Goal: Transaction & Acquisition: Purchase product/service

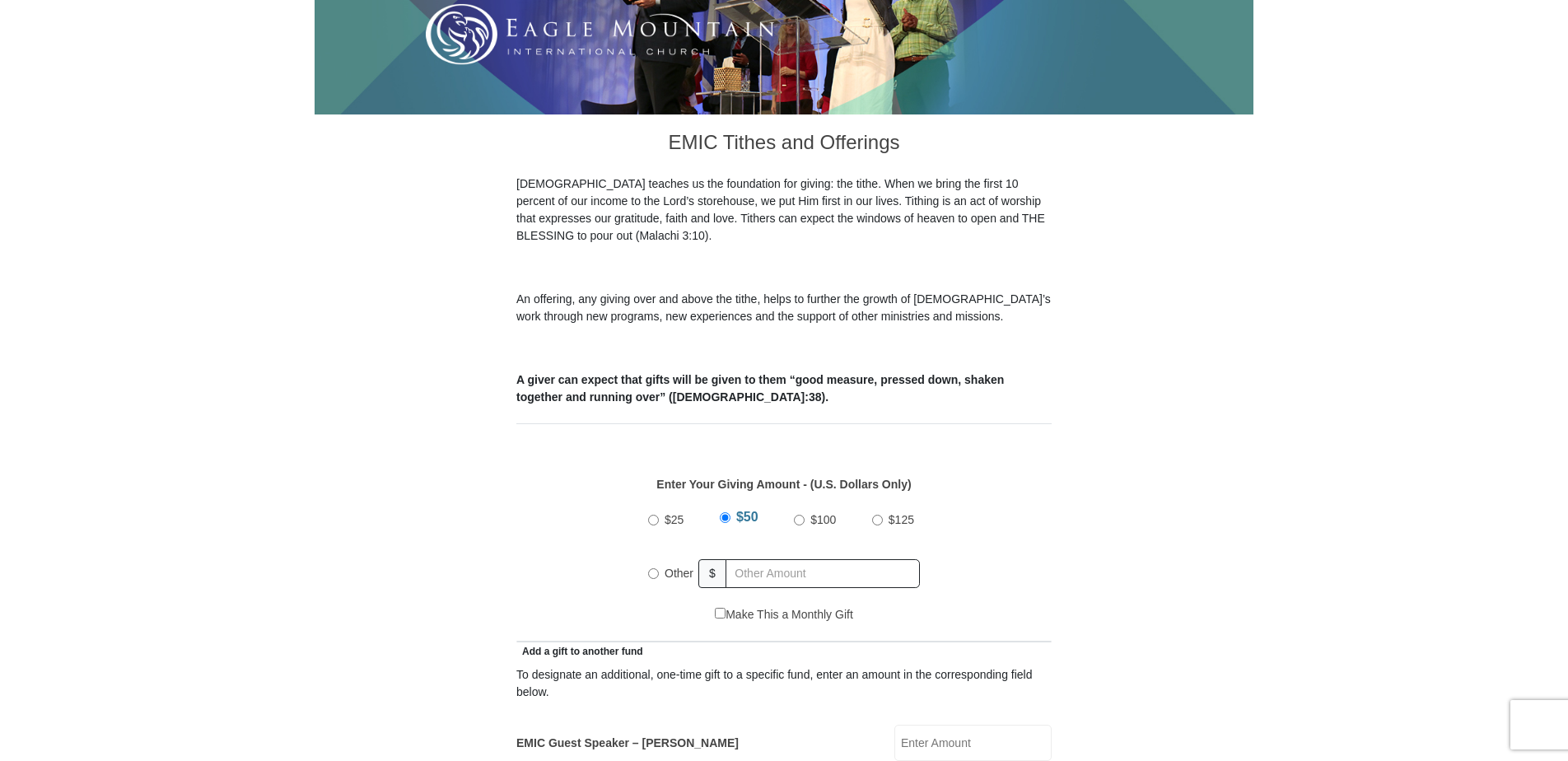
scroll to position [494, 0]
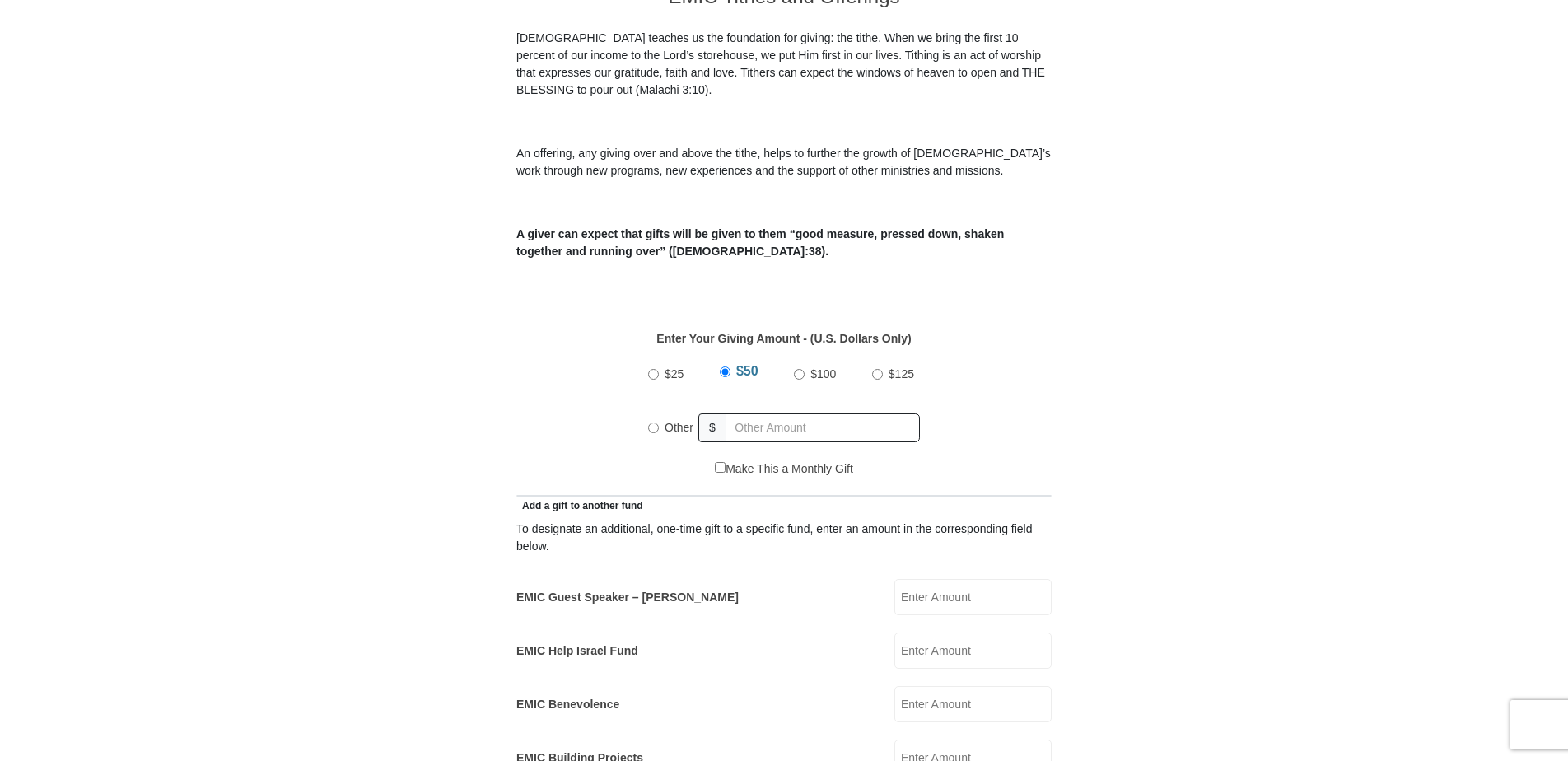
click at [800, 369] on input "$100" at bounding box center [799, 375] width 11 height 11
radio input "true"
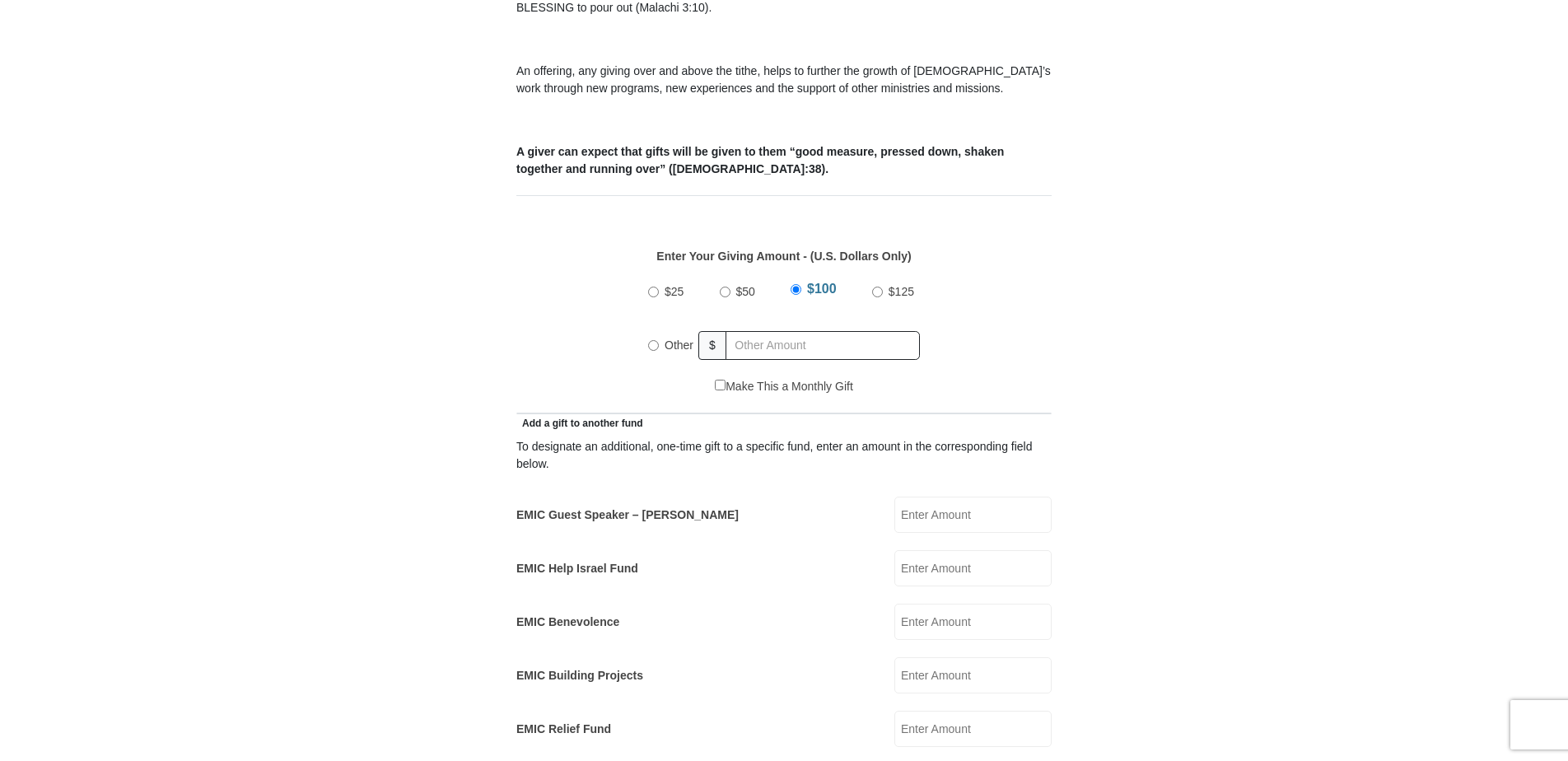
scroll to position [659, 0]
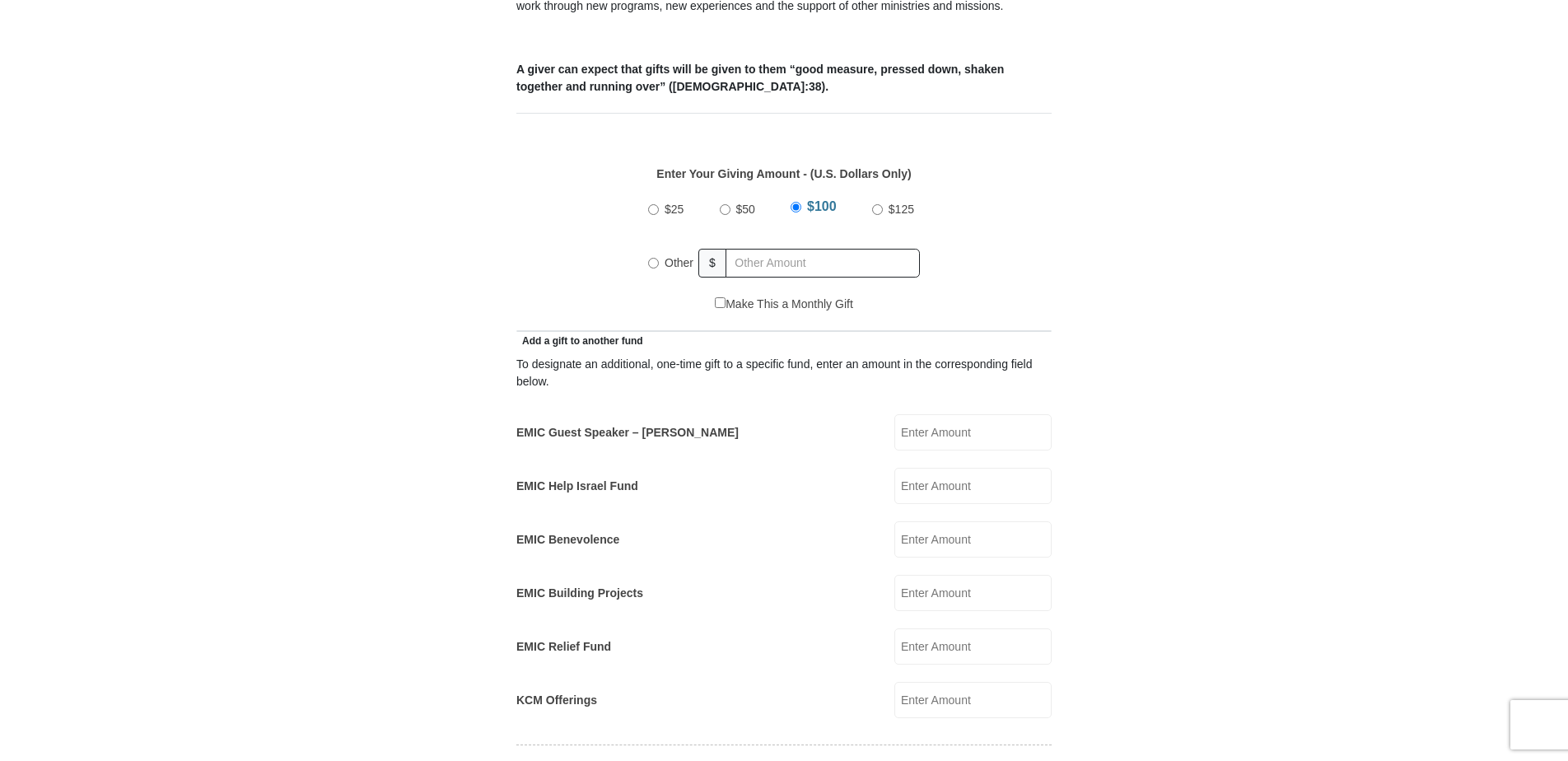
click at [938, 682] on input "KCM Offerings" at bounding box center [973, 700] width 158 height 36
type input "50.00"
click at [934, 468] on input "EMIC Help Israel Fund" at bounding box center [973, 485] width 158 height 36
type input "50.00"
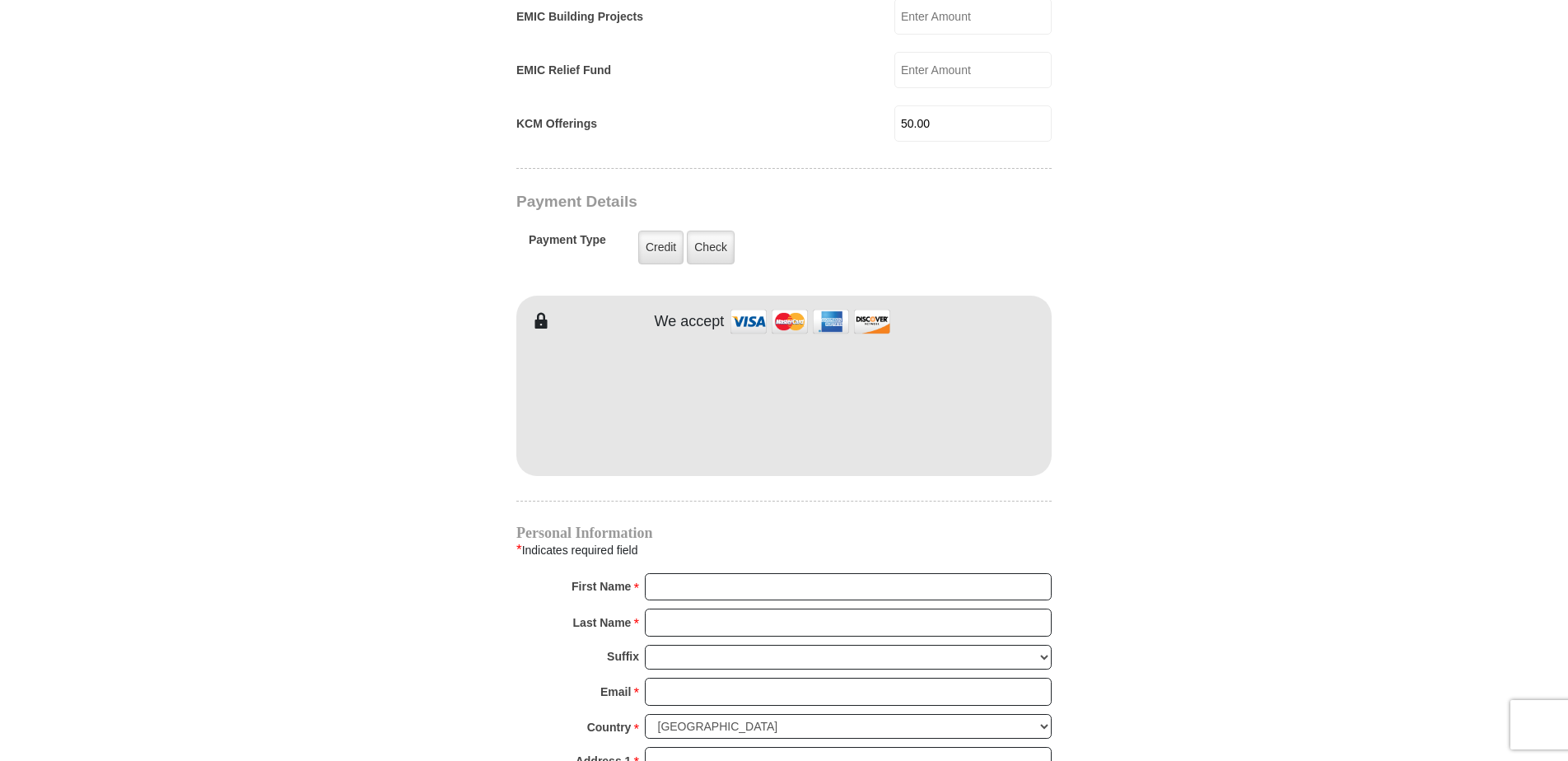
scroll to position [1153, 0]
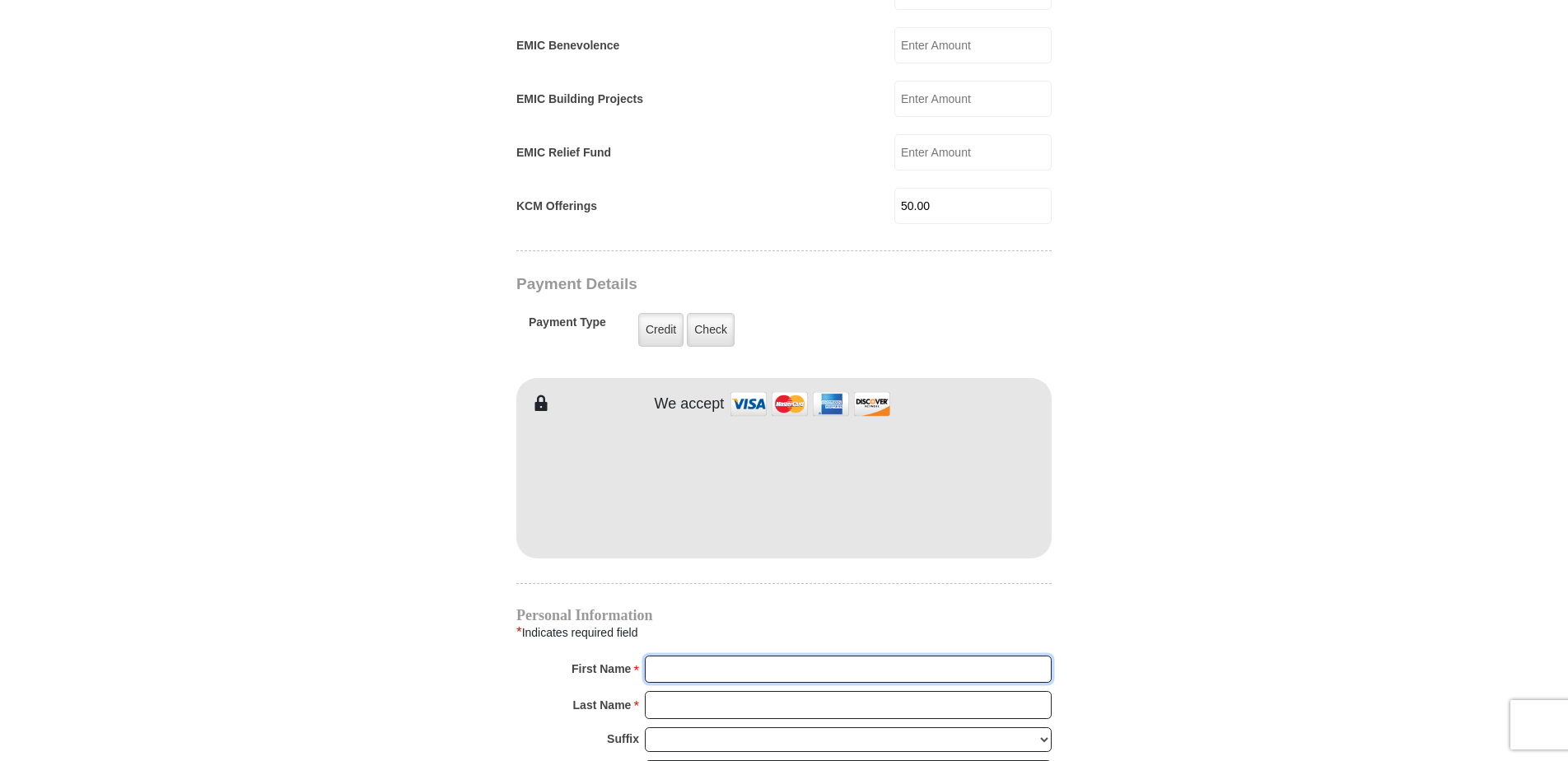
click at [754, 656] on input "First Name *" at bounding box center [847, 670] width 406 height 28
type input "Robyn"
type input "Bopp"
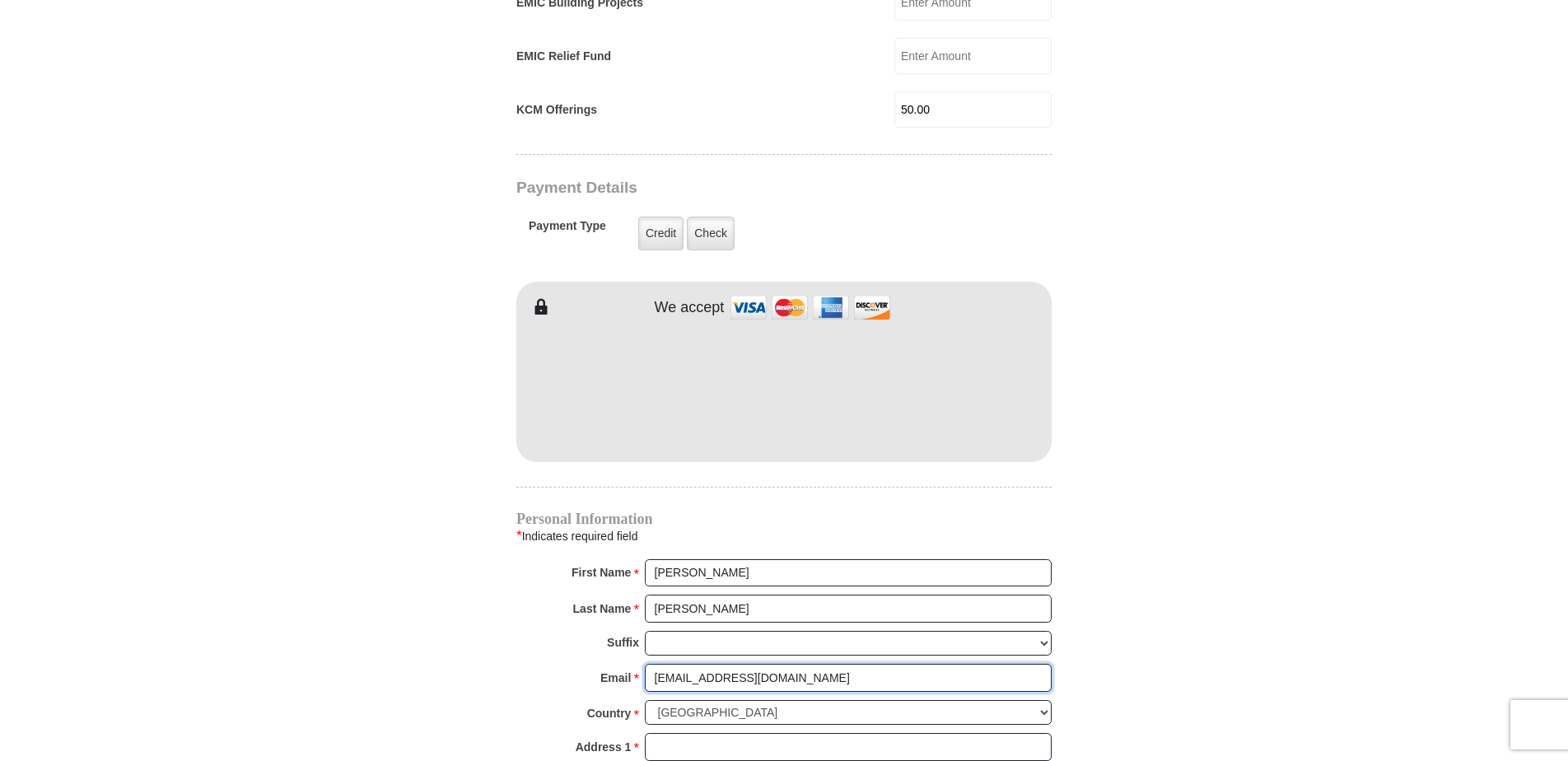
scroll to position [1402, 0]
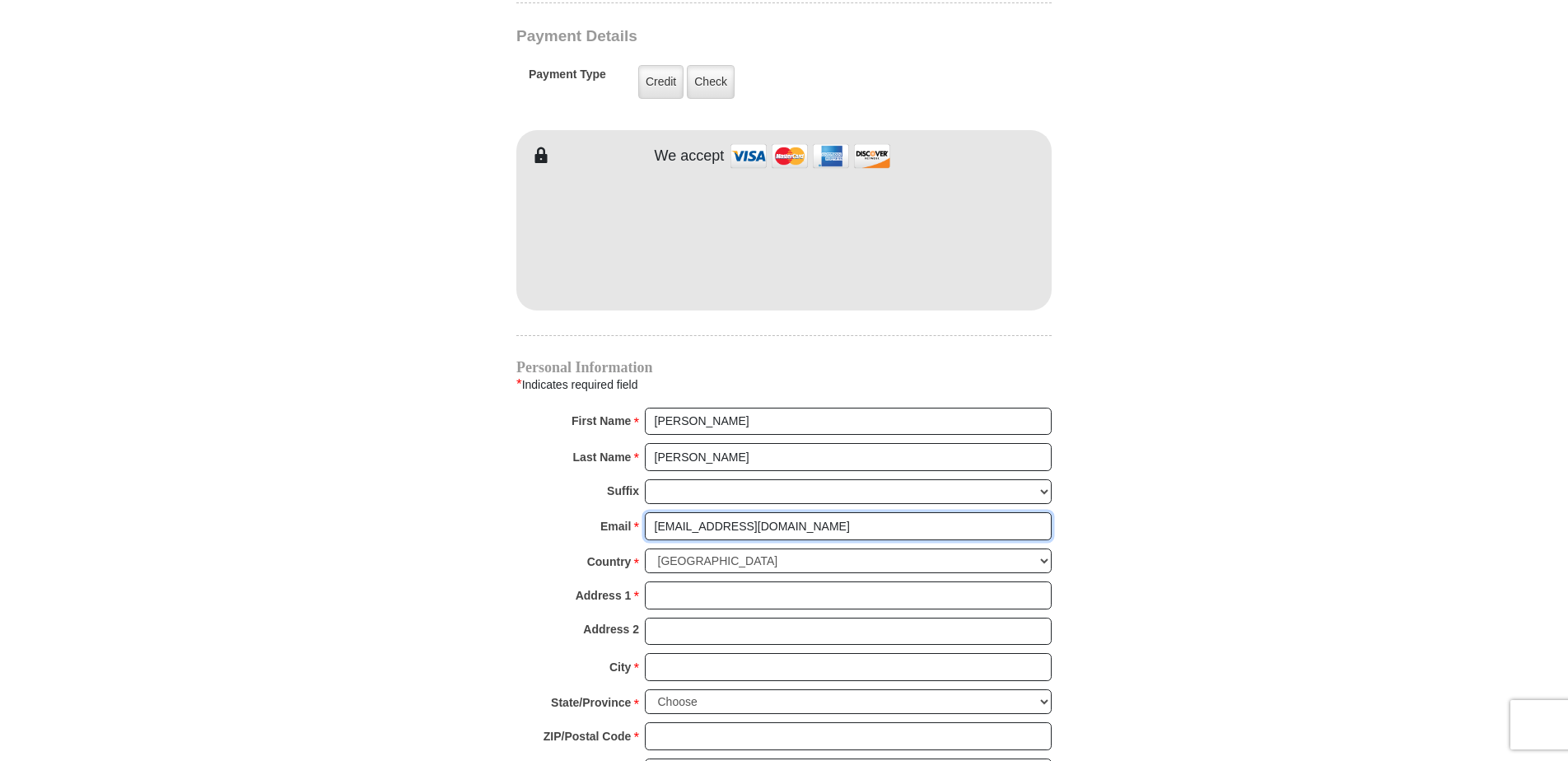
type input "rkbopp@aol.com"
click at [691, 582] on input "Address 1 *" at bounding box center [847, 596] width 406 height 28
type input "4904 Westport Drive"
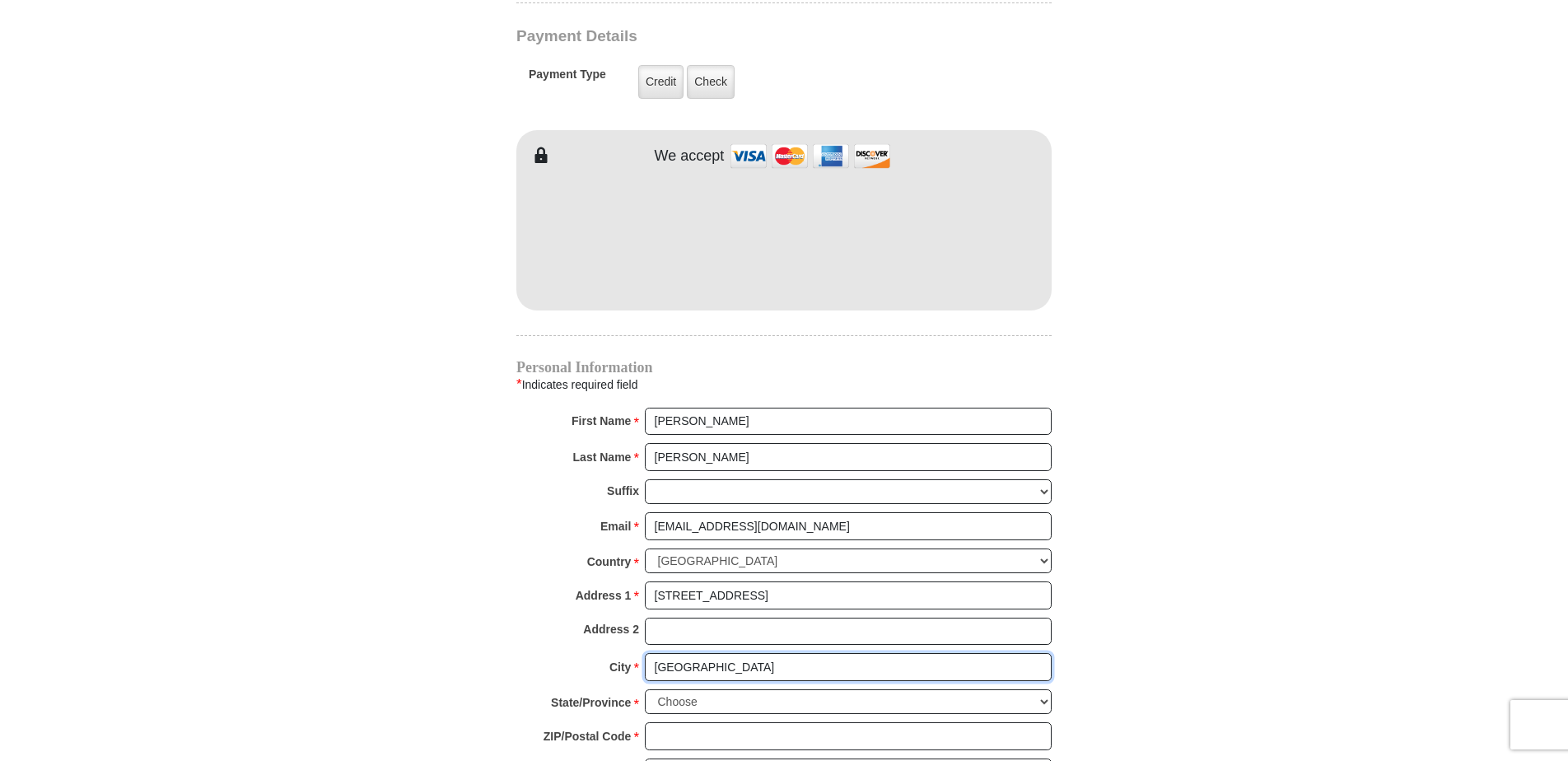
type input "Jefferson City"
click at [830, 690] on select "Choose Alabama Alaska American Samoa Arizona Arkansas Armed Forces Americas Arm…" at bounding box center [847, 703] width 406 height 26
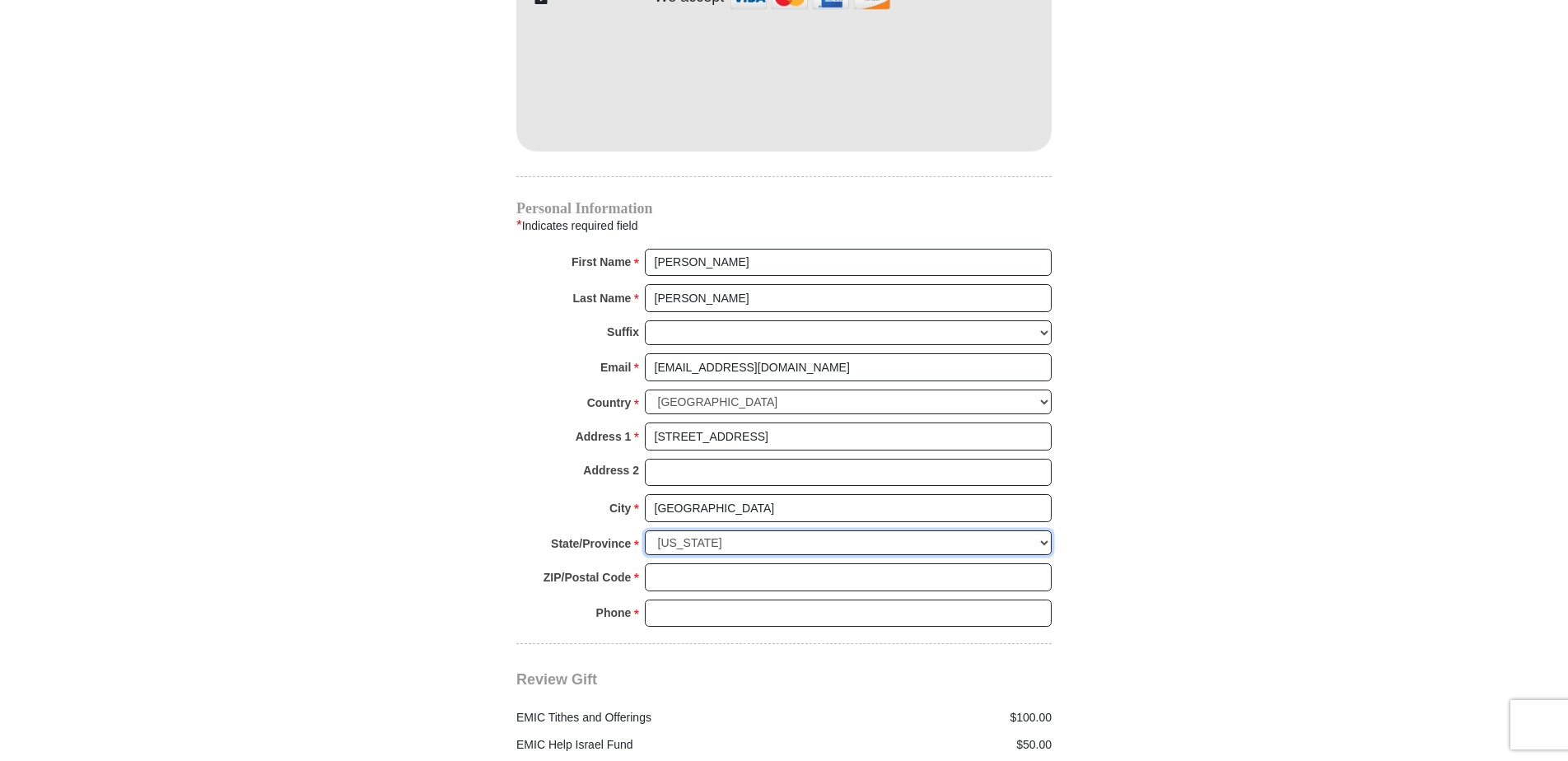
scroll to position [1566, 0]
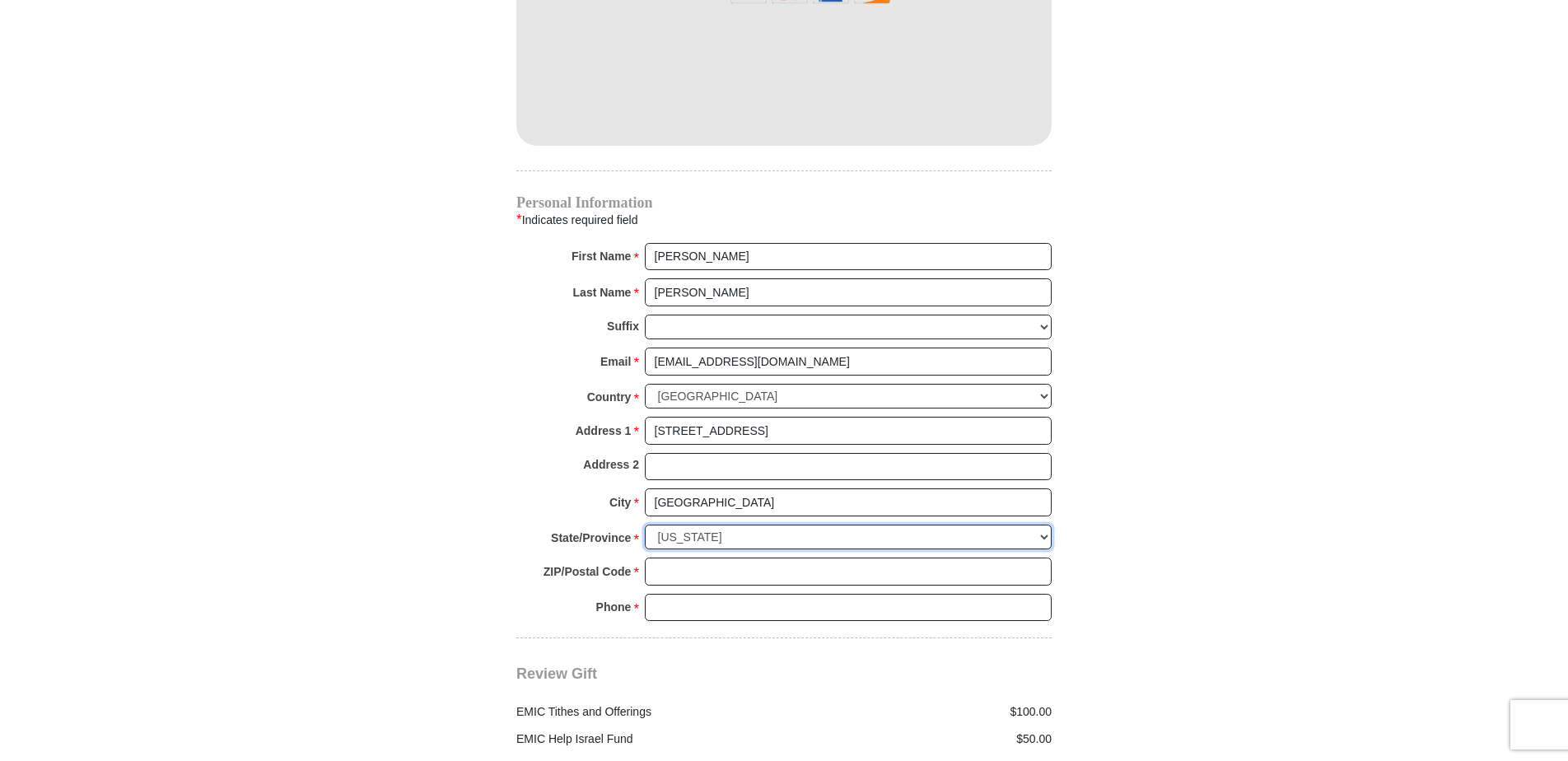
click at [838, 524] on select "Choose Alabama Alaska American Samoa Arizona Arkansas Armed Forces Americas Arm…" at bounding box center [847, 537] width 406 height 26
select select "MO"
click at [645, 524] on select "Choose Alabama Alaska American Samoa Arizona Arkansas Armed Forces Americas Arm…" at bounding box center [847, 537] width 406 height 26
click at [693, 558] on input "ZIP/Postal Code *" at bounding box center [847, 572] width 406 height 28
type input "65109"
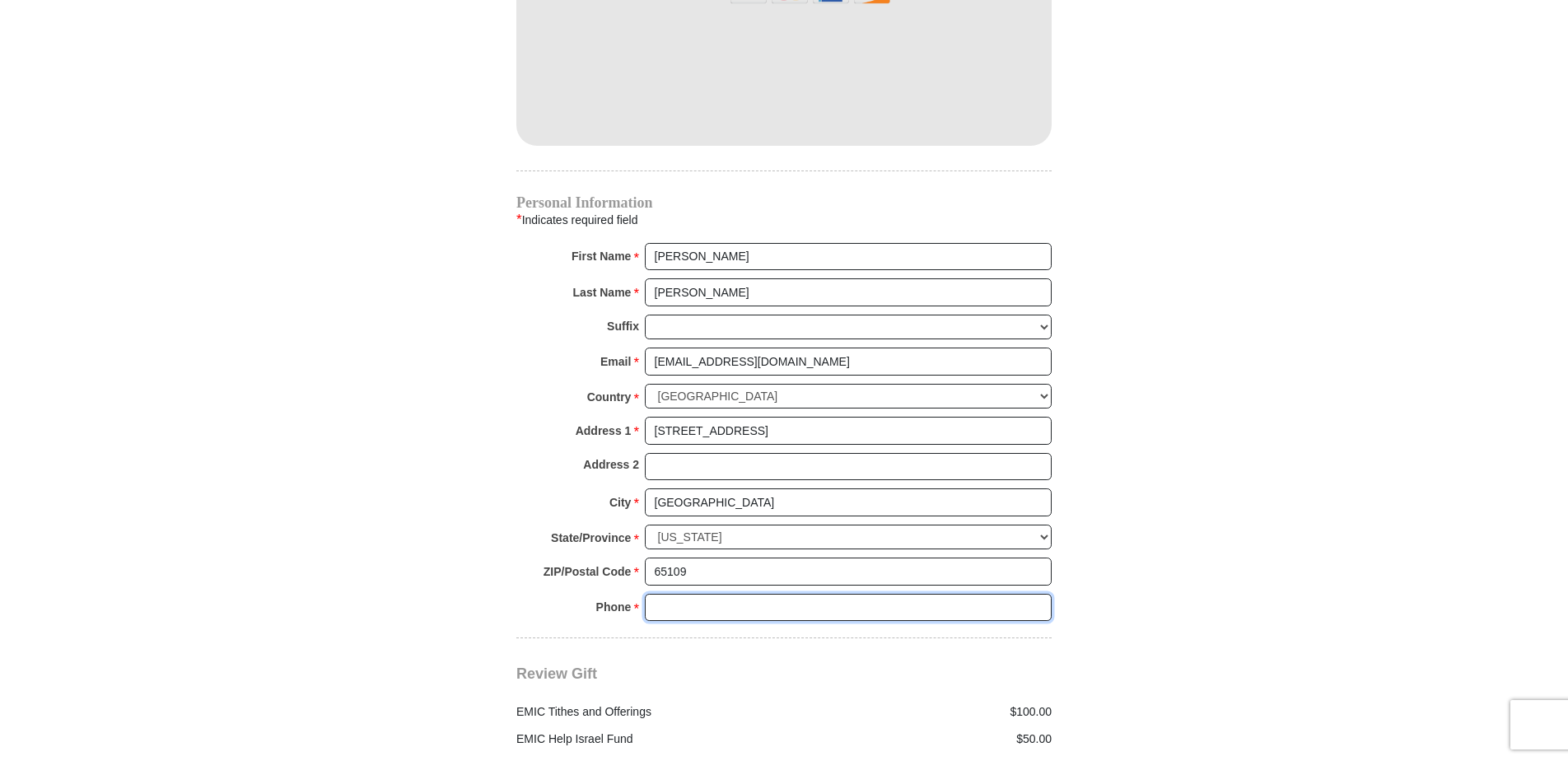
click at [774, 601] on input "Phone * *" at bounding box center [847, 609] width 406 height 28
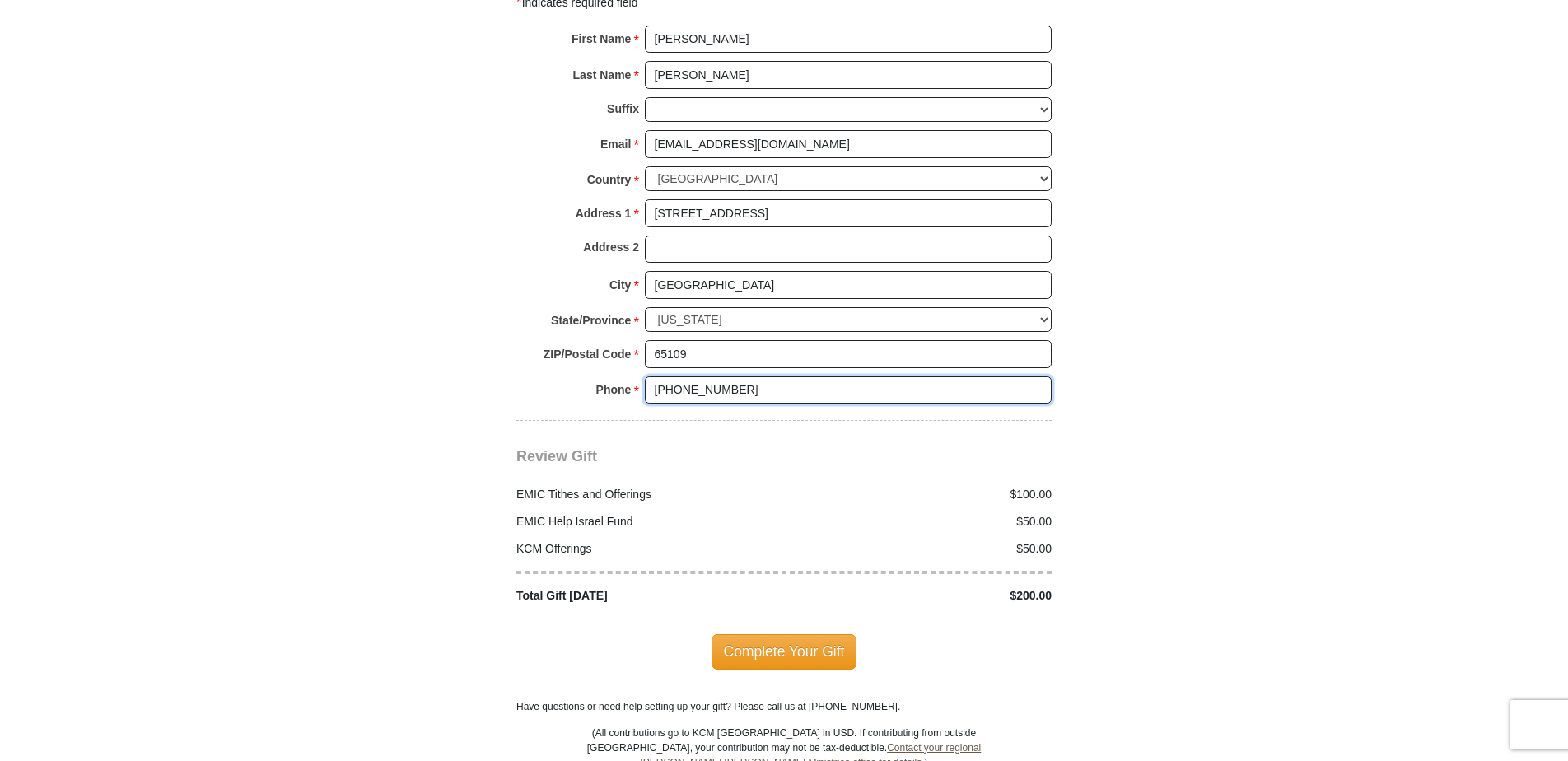
scroll to position [1813, 0]
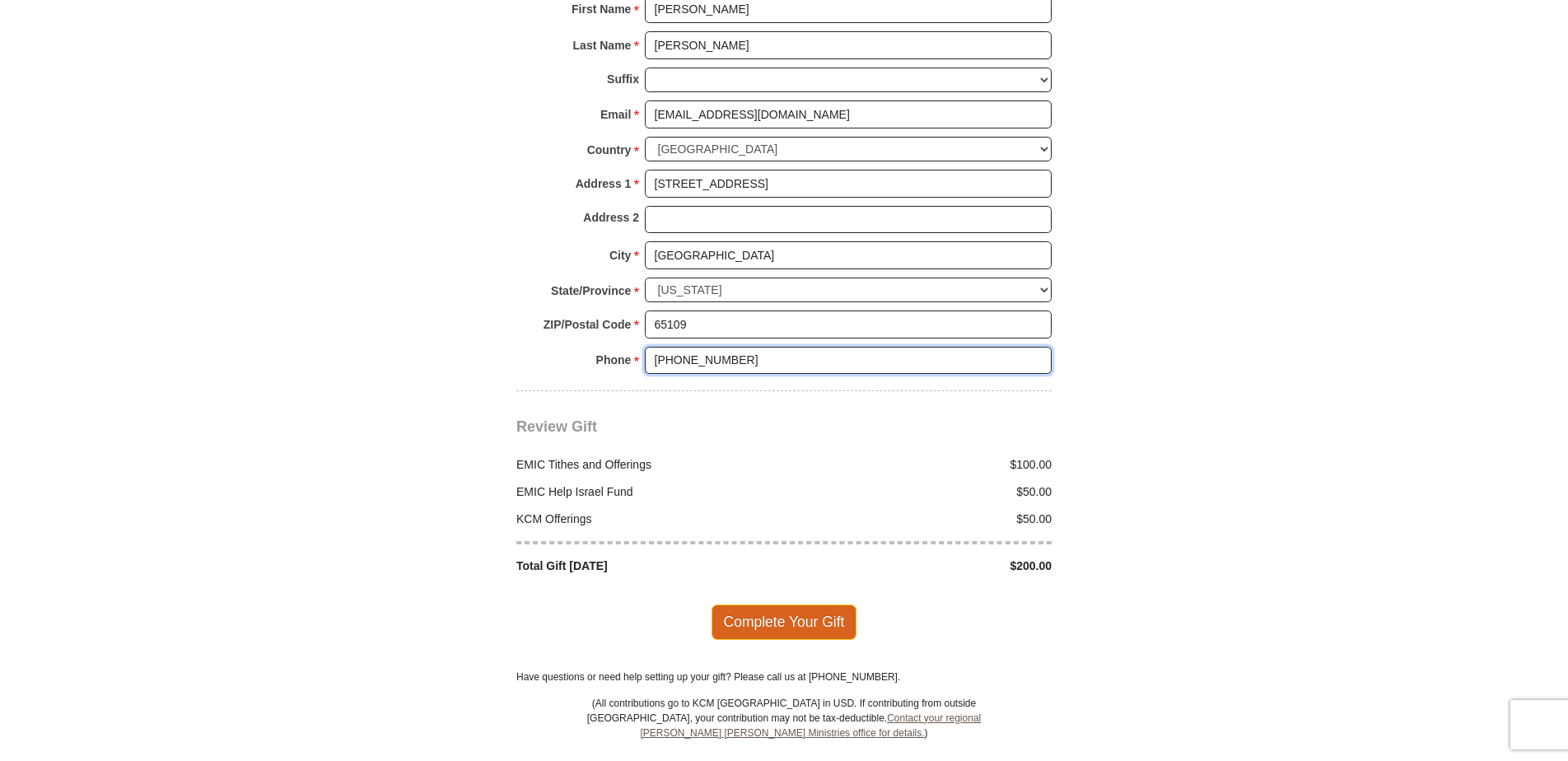
type input "573-338-3232"
click at [824, 605] on span "Complete Your Gift" at bounding box center [784, 622] width 146 height 35
